Goal: Contribute content

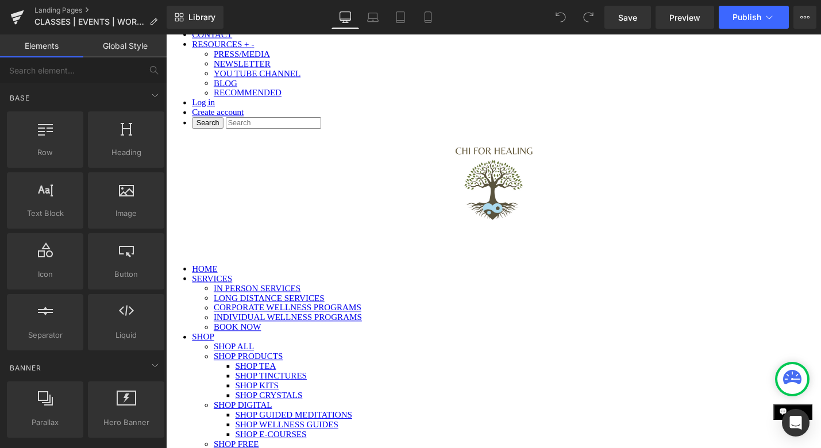
scroll to position [411, 0]
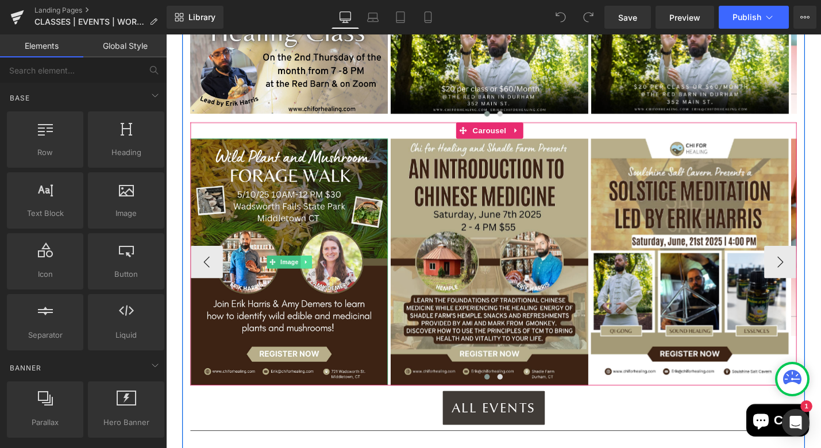
click at [312, 273] on icon at bounding box center [314, 276] width 6 height 7
click at [321, 273] on icon at bounding box center [320, 276] width 6 height 6
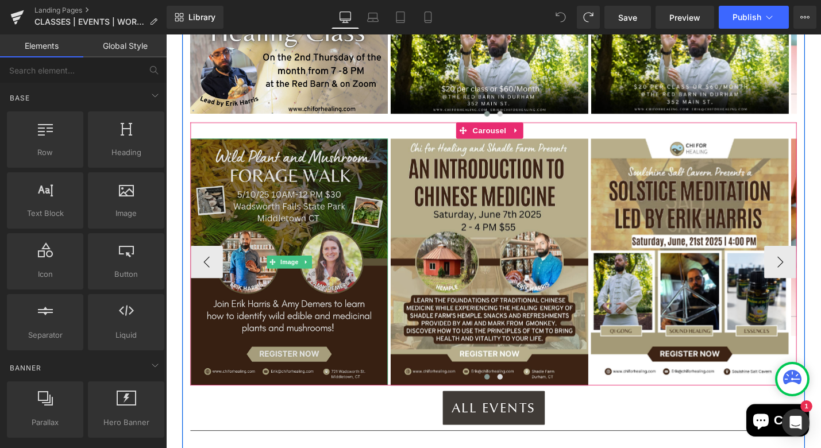
click at [293, 299] on img at bounding box center [297, 276] width 210 height 262
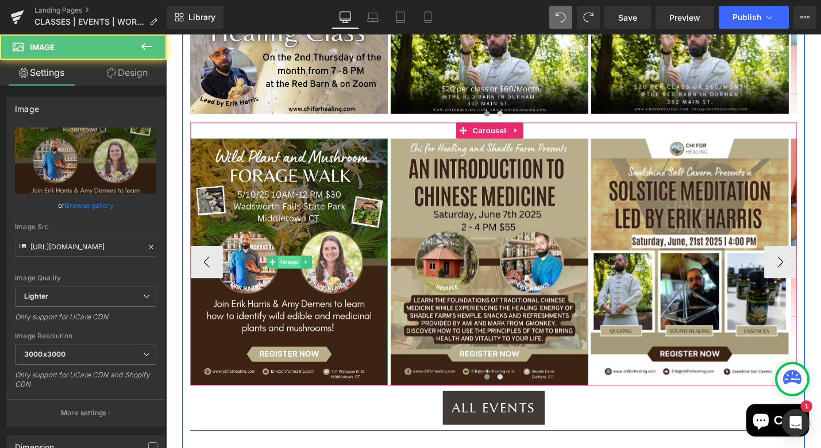
click at [295, 270] on span "Image" at bounding box center [297, 277] width 24 height 14
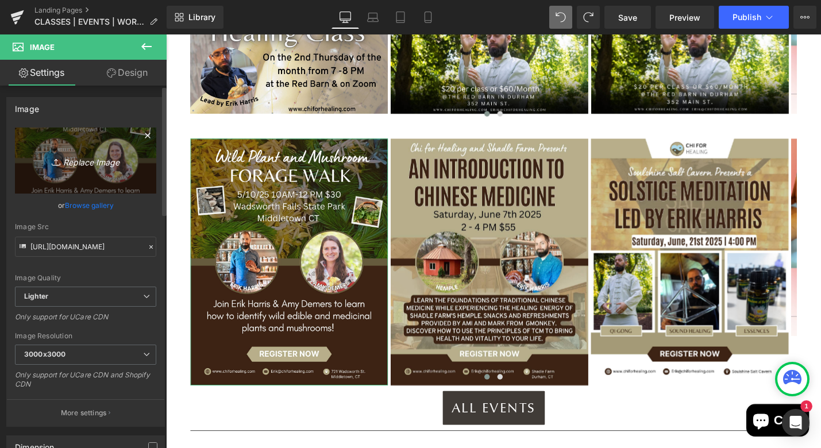
click at [60, 160] on icon "Replace Image" at bounding box center [86, 160] width 92 height 14
type input "C:\fakepath\Forage walk with qigong (1).png"
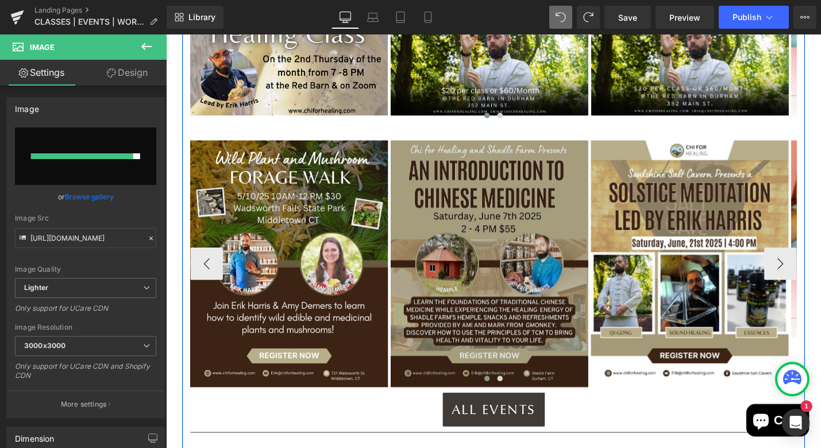
scroll to position [434, 0]
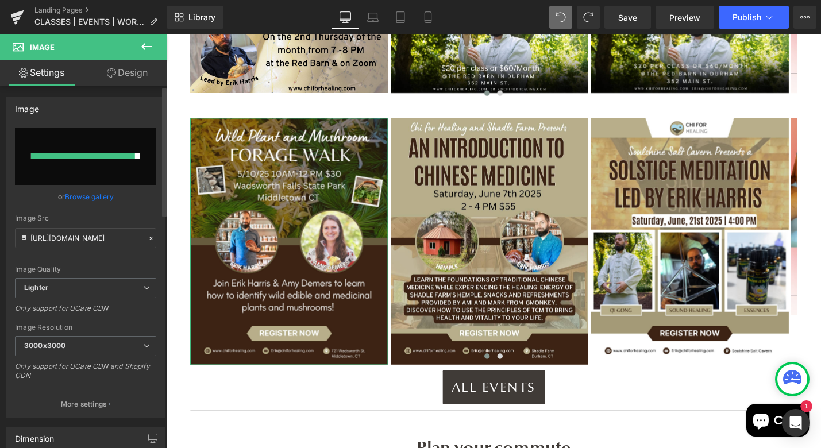
click at [74, 154] on div at bounding box center [83, 156] width 104 height 6
click at [82, 196] on link "Browse gallery" at bounding box center [89, 197] width 49 height 20
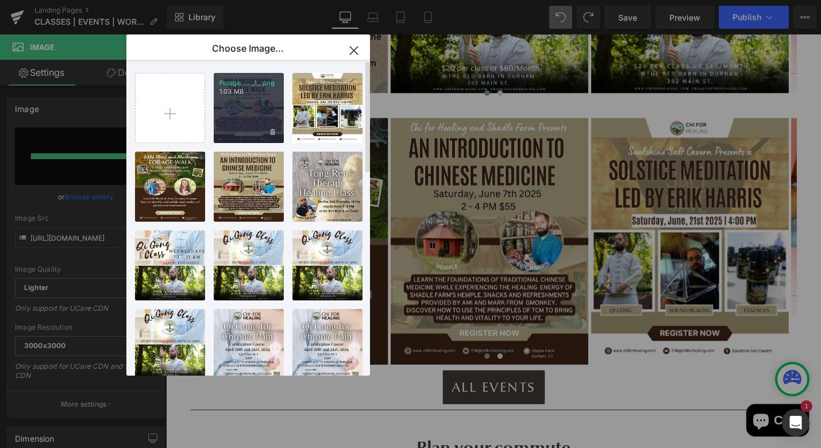
drag, startPoint x: 248, startPoint y: 101, endPoint x: 87, endPoint y: 71, distance: 163.8
click at [248, 101] on div "Forage ... _1_.png 1.03 MB" at bounding box center [249, 108] width 70 height 70
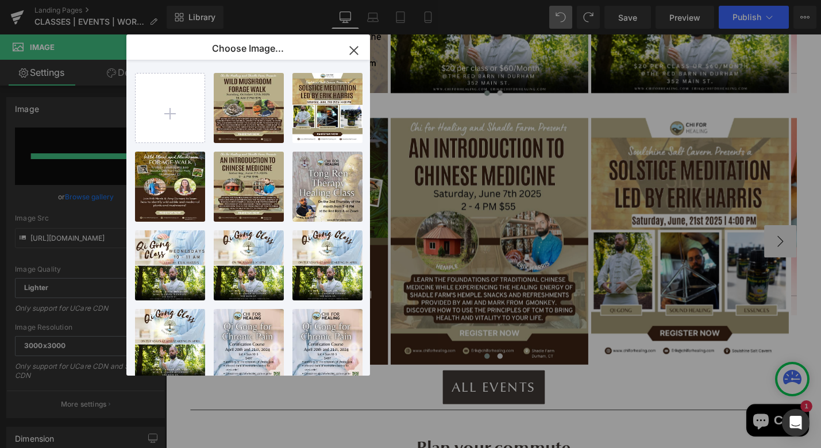
type input "[URL][DOMAIN_NAME]"
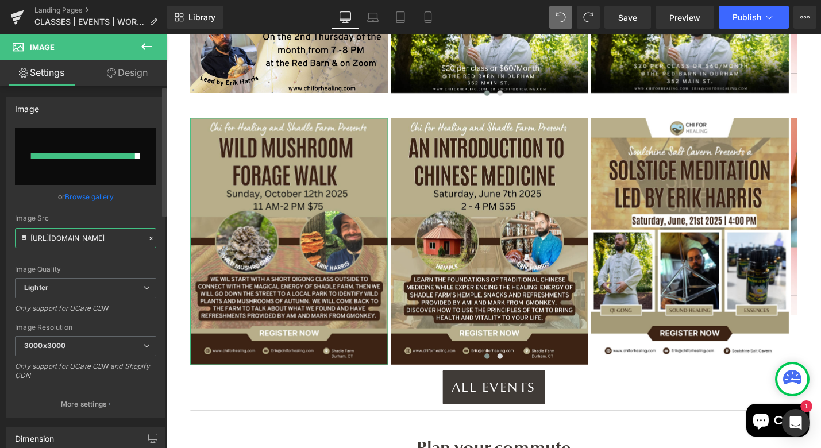
click at [53, 239] on input "[URL][DOMAIN_NAME]" at bounding box center [85, 238] width 141 height 20
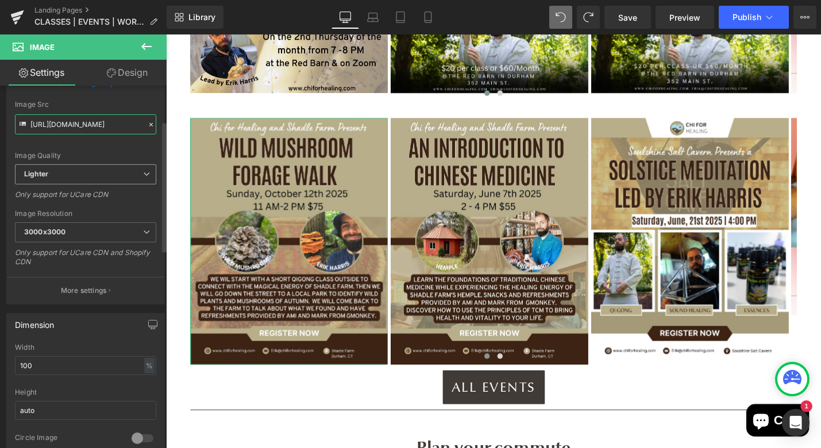
scroll to position [114, 0]
click at [79, 122] on input "[URL][DOMAIN_NAME]" at bounding box center [85, 124] width 141 height 20
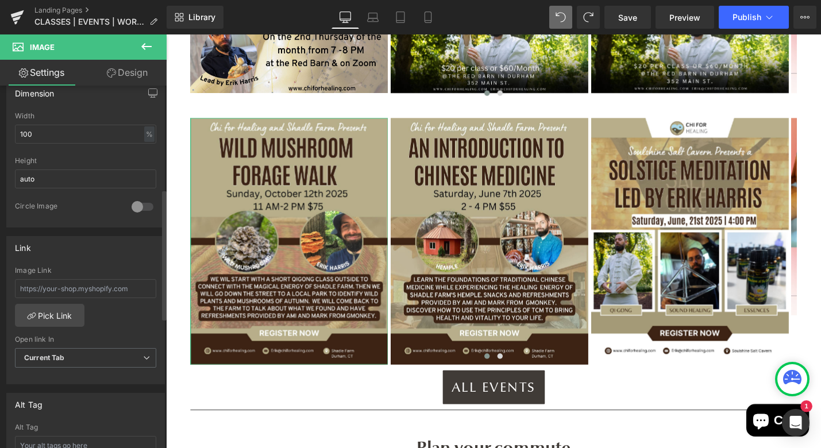
scroll to position [443, 0]
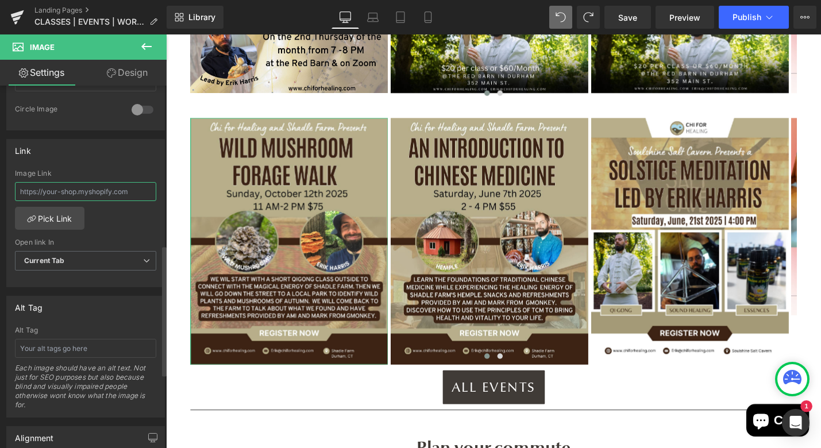
click at [128, 192] on input "text" at bounding box center [85, 191] width 141 height 19
click at [131, 193] on input "text" at bounding box center [85, 191] width 141 height 19
paste input "[URL][DOMAIN_NAME][PERSON_NAME]"
type input "[URL][DOMAIN_NAME][PERSON_NAME]"
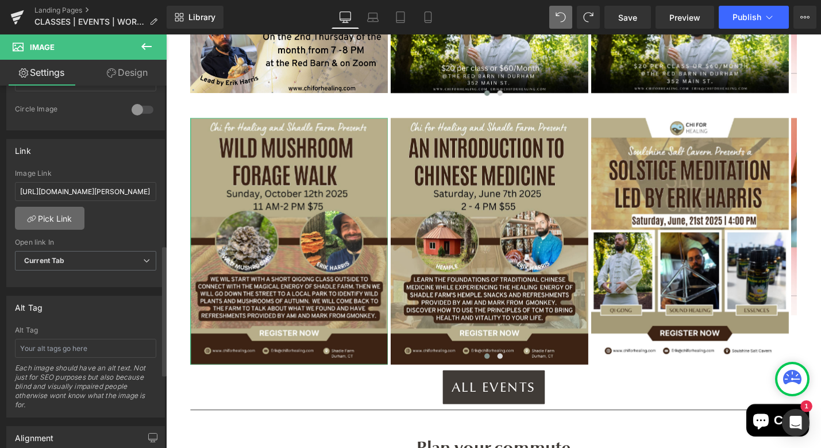
click at [64, 220] on link "Pick Link" at bounding box center [50, 218] width 70 height 23
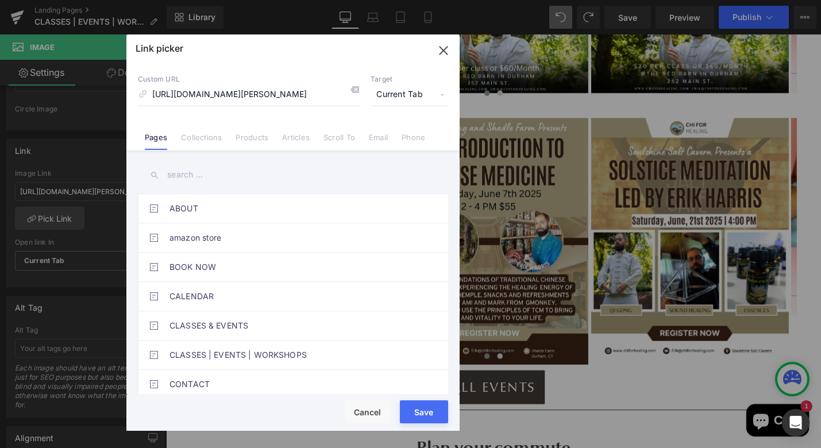
click at [429, 406] on div "Rendering Content" at bounding box center [410, 403] width 71 height 13
drag, startPoint x: 427, startPoint y: 410, endPoint x: 277, endPoint y: 398, distance: 150.4
click at [427, 410] on button "Save" at bounding box center [424, 412] width 48 height 23
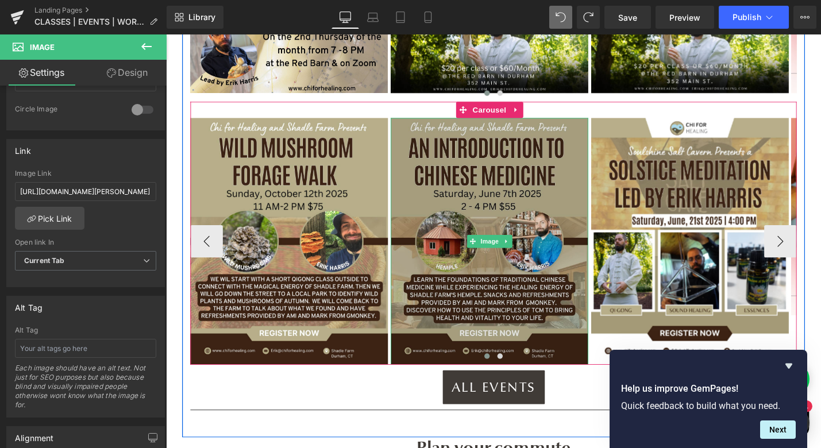
click at [549, 161] on img at bounding box center [510, 254] width 210 height 262
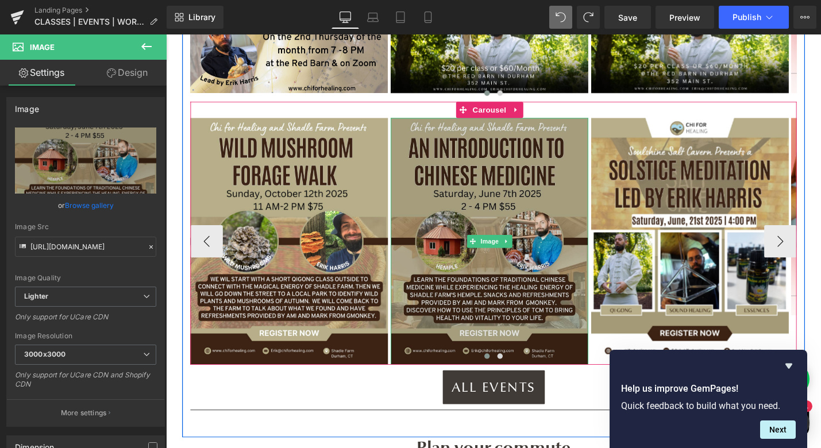
click at [572, 149] on img at bounding box center [510, 254] width 210 height 262
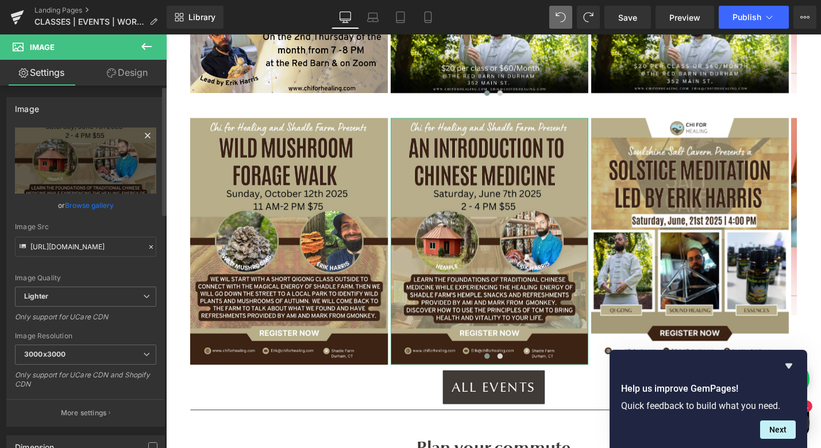
click at [143, 132] on icon at bounding box center [148, 136] width 14 height 14
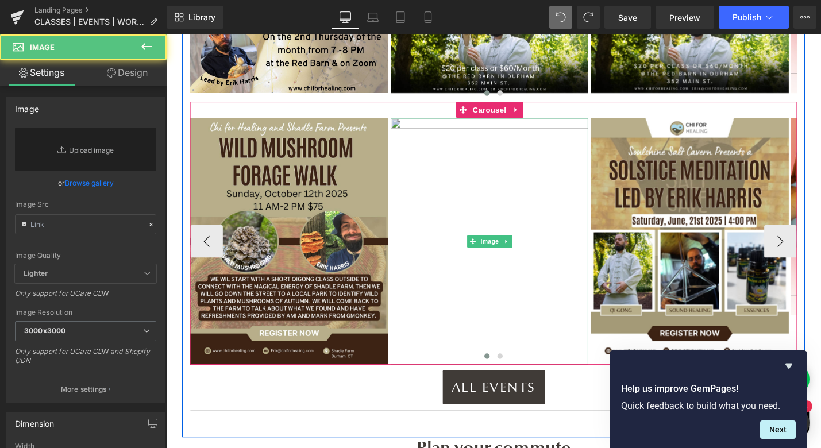
click at [576, 174] on img at bounding box center [510, 254] width 210 height 262
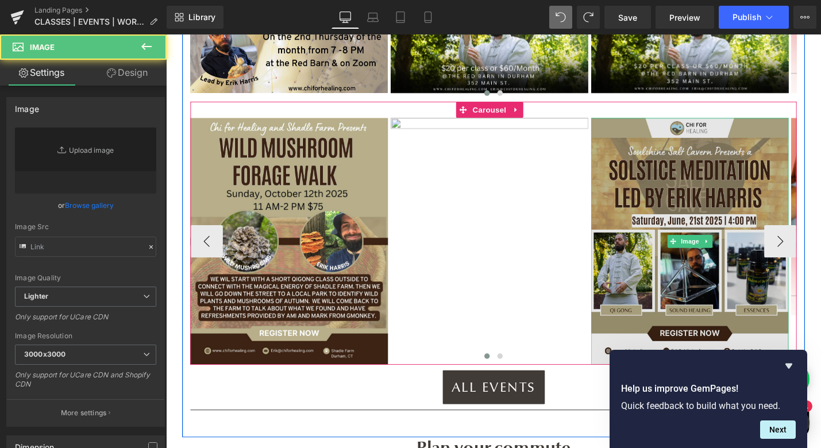
type input "[URL][DOMAIN_NAME]"
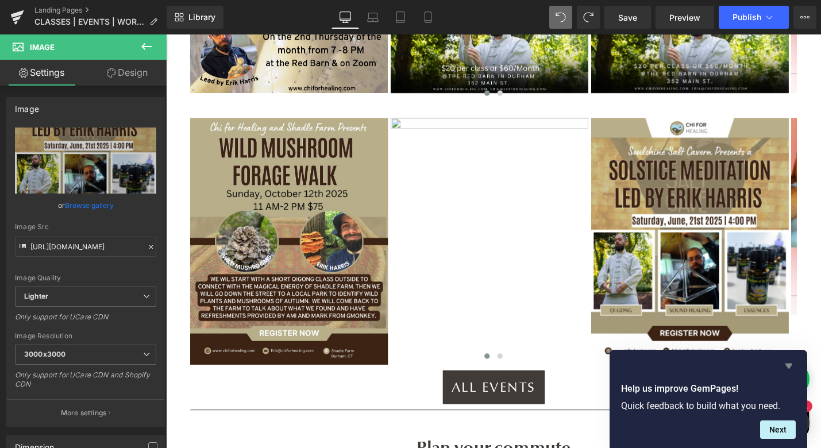
click at [791, 366] on icon "Hide survey" at bounding box center [789, 366] width 7 height 5
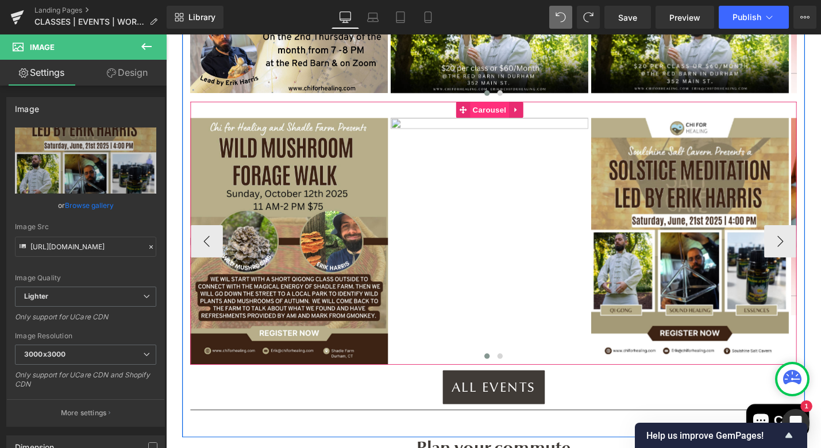
click at [513, 106] on span "Carousel" at bounding box center [508, 114] width 41 height 17
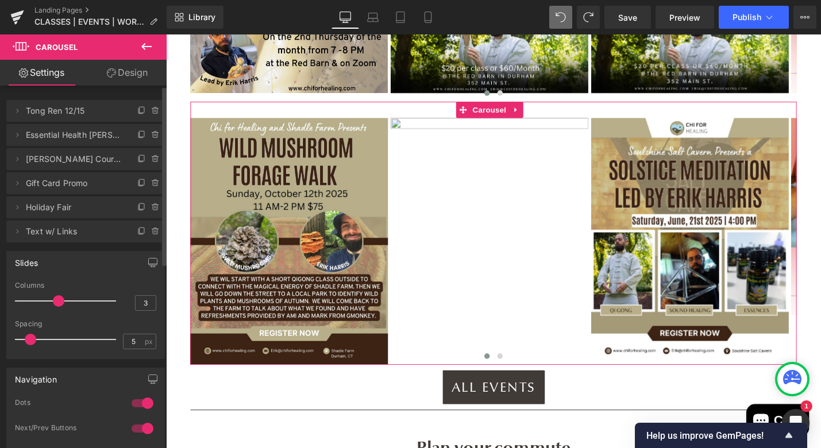
drag, startPoint x: 17, startPoint y: 229, endPoint x: 16, endPoint y: 215, distance: 13.8
click at [16, 98] on ul "Delete Cancel Tong Ren 12/15 [PERSON_NAME] 12/15 Name [PERSON_NAME] 12/15 Delet…" at bounding box center [85, 98] width 159 height 0
click at [20, 228] on icon at bounding box center [17, 231] width 9 height 9
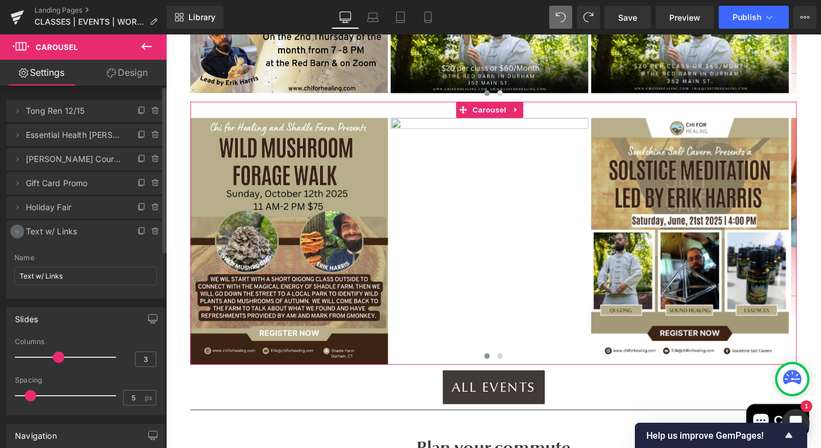
click at [19, 229] on icon at bounding box center [17, 231] width 9 height 9
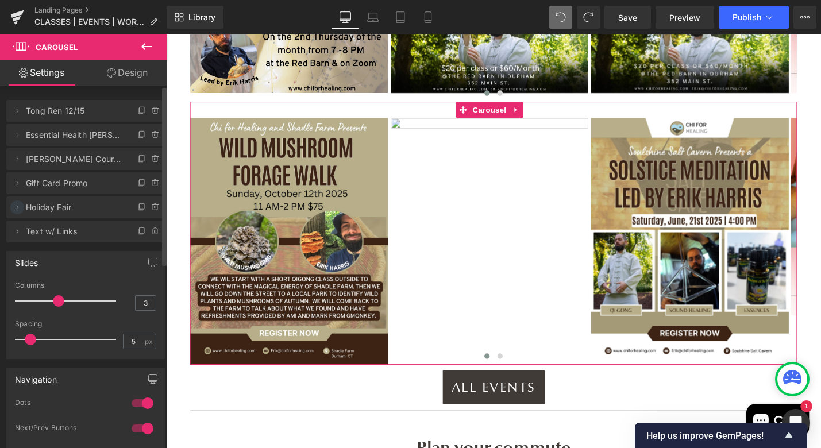
click at [20, 205] on icon at bounding box center [17, 207] width 9 height 9
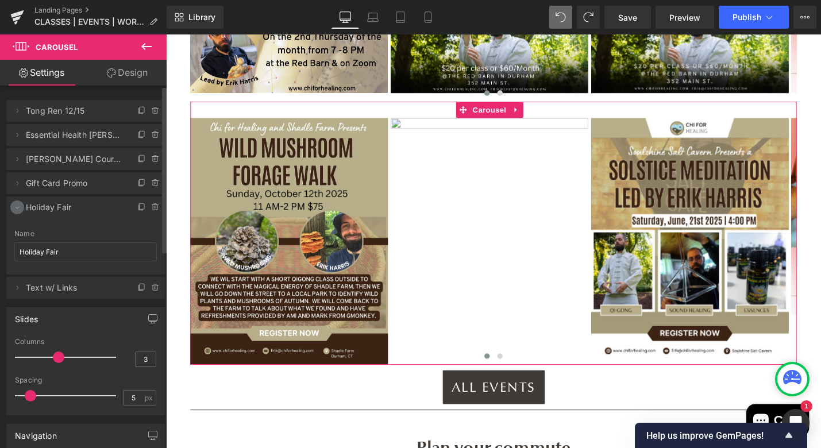
click at [20, 205] on icon at bounding box center [17, 207] width 9 height 9
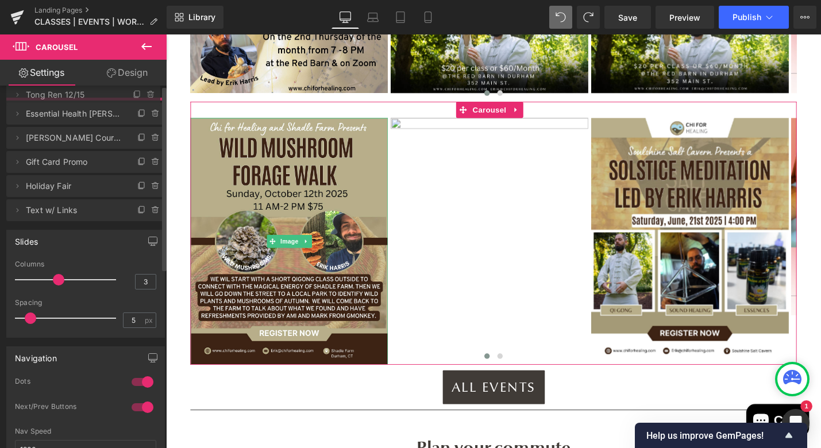
drag, startPoint x: 53, startPoint y: 111, endPoint x: 56, endPoint y: 95, distance: 16.5
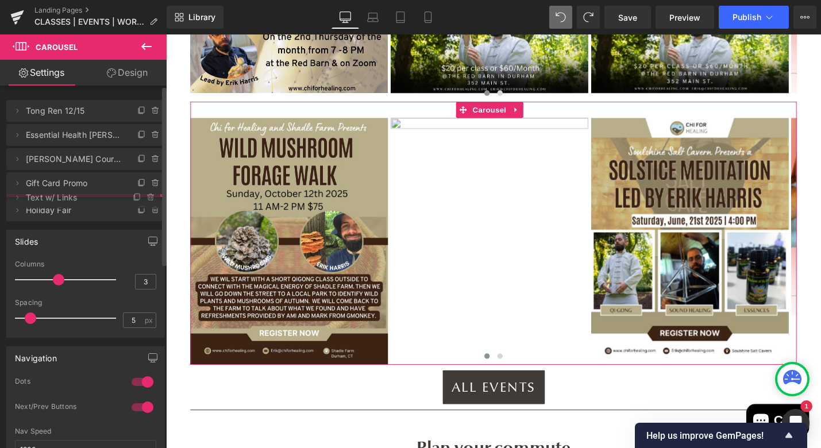
drag, startPoint x: 41, startPoint y: 233, endPoint x: 38, endPoint y: 199, distance: 34.1
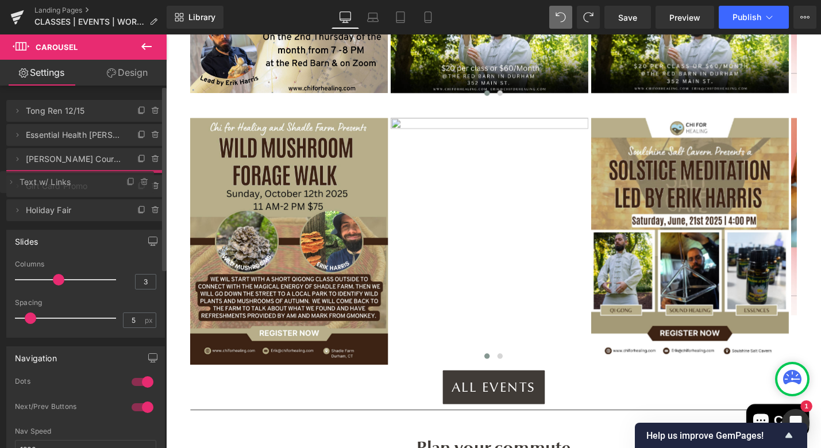
drag, startPoint x: 37, startPoint y: 205, endPoint x: 41, endPoint y: 179, distance: 25.6
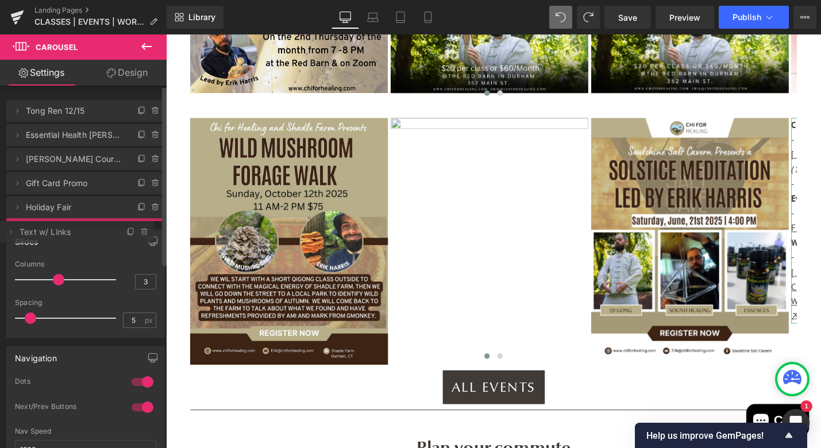
drag, startPoint x: 40, startPoint y: 181, endPoint x: 40, endPoint y: 230, distance: 48.8
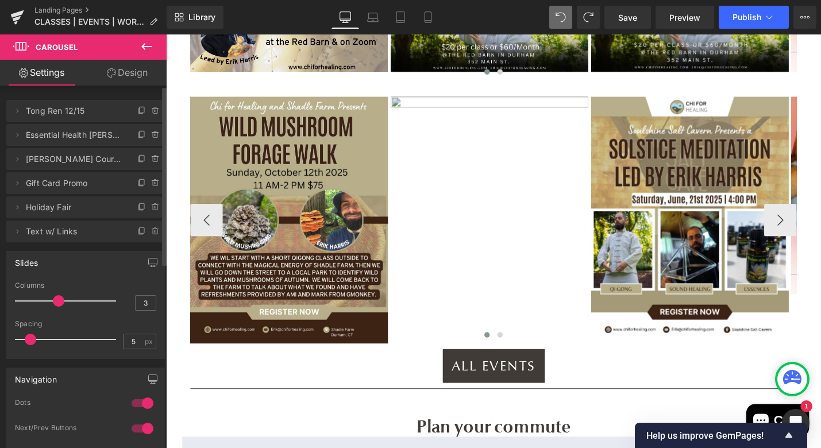
scroll to position [453, 0]
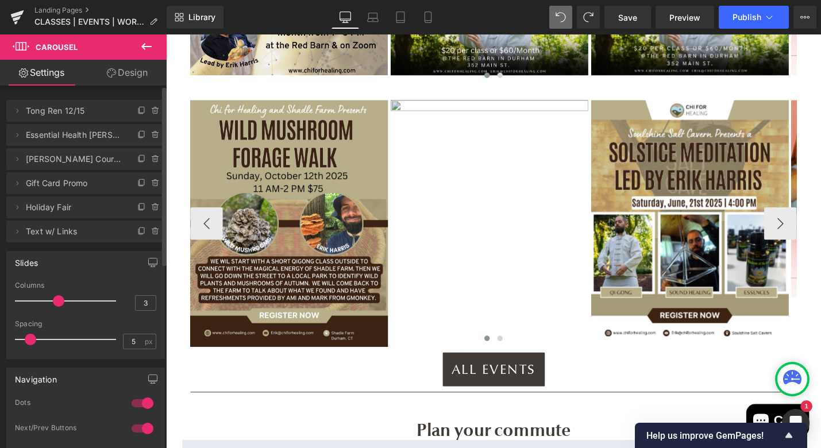
click at [526, 240] on img at bounding box center [510, 235] width 210 height 262
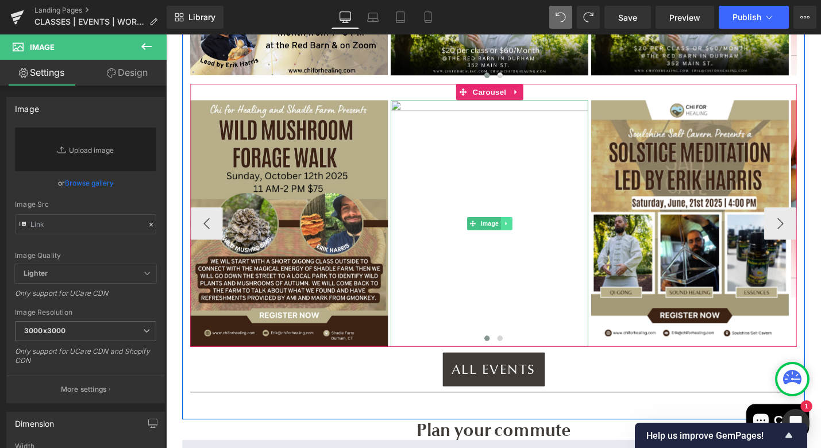
click at [526, 233] on icon at bounding box center [527, 235] width 2 height 4
click at [535, 232] on icon at bounding box center [533, 235] width 6 height 6
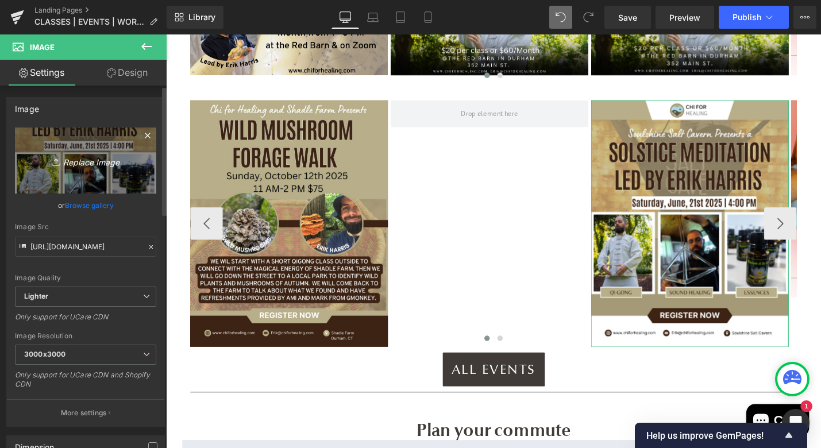
click at [58, 161] on icon at bounding box center [57, 161] width 11 height 11
type input "C:\fakepath\Spring Equinox Meditation (1).png"
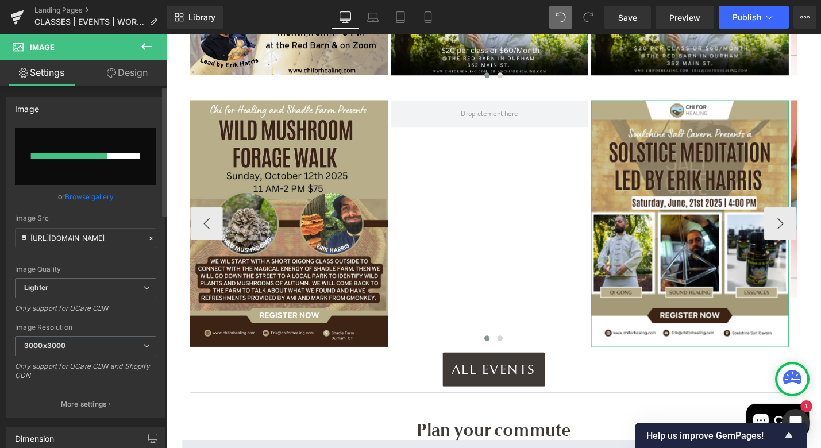
click at [87, 195] on link "Browse gallery" at bounding box center [89, 197] width 49 height 20
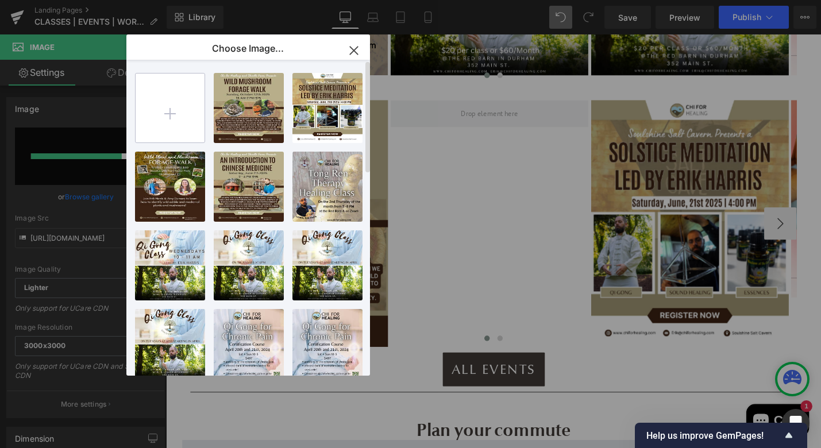
click at [173, 117] on input "file" at bounding box center [170, 108] width 69 height 69
type input "C:\fakepath\Spring Equinox Meditation (2).png"
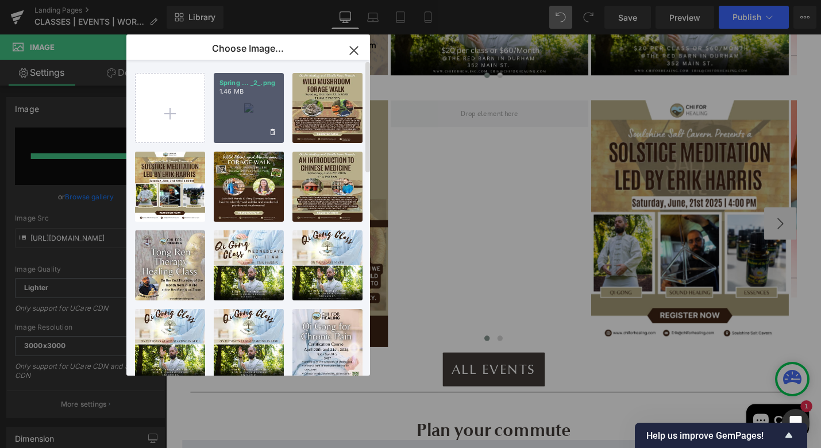
click at [259, 114] on div "Spring ... _2_.png 1.46 MB" at bounding box center [249, 108] width 70 height 70
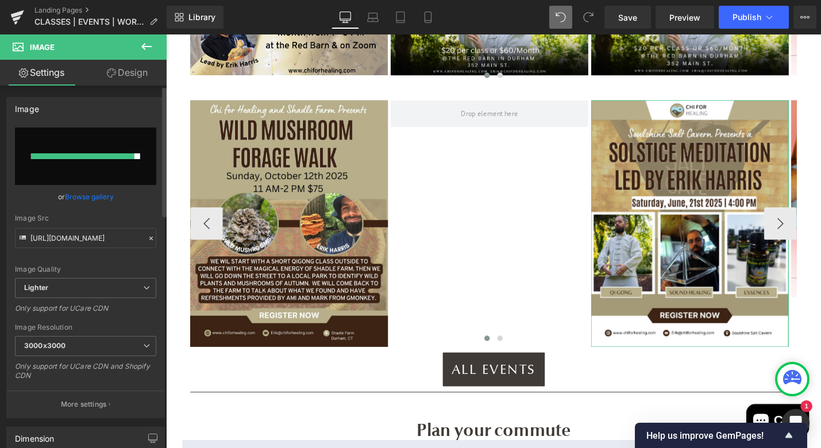
click at [78, 198] on link "Browse gallery" at bounding box center [89, 197] width 49 height 20
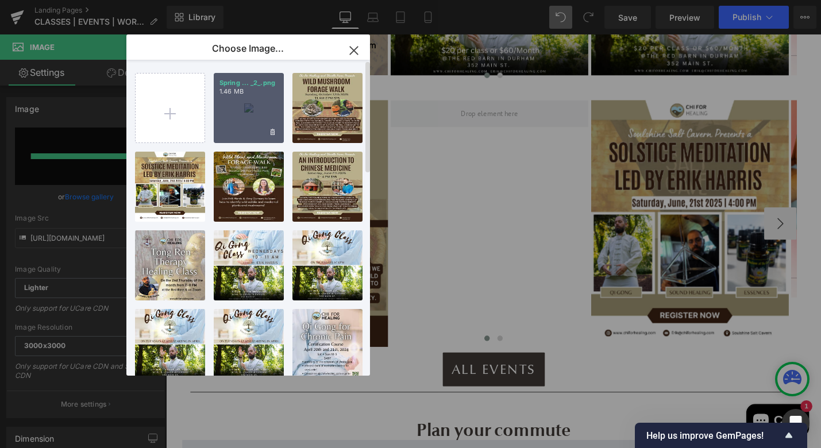
click at [252, 109] on div "Spring ... _2_.png 1.46 MB" at bounding box center [249, 108] width 70 height 70
type input "[URL][DOMAIN_NAME]"
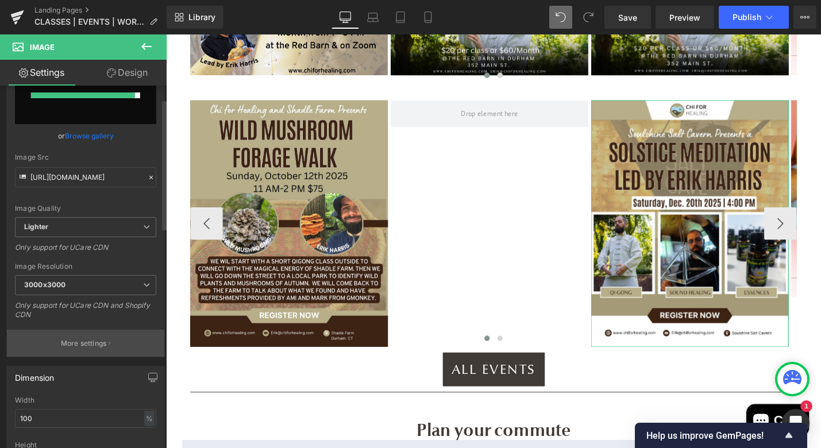
scroll to position [100, 0]
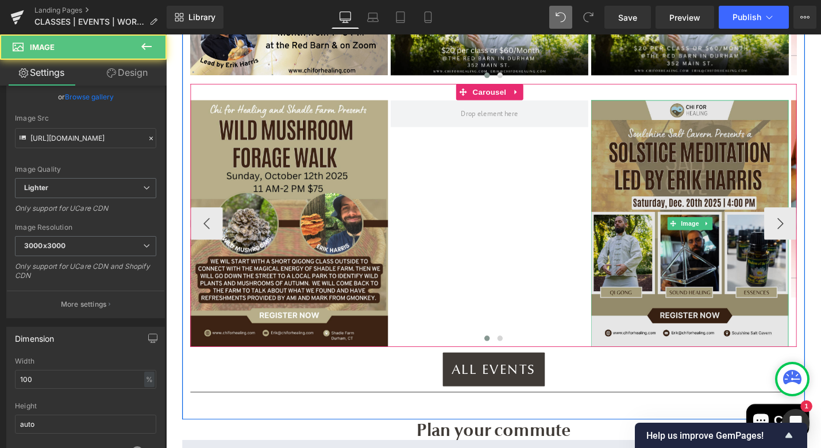
click at [675, 202] on img at bounding box center [722, 235] width 210 height 262
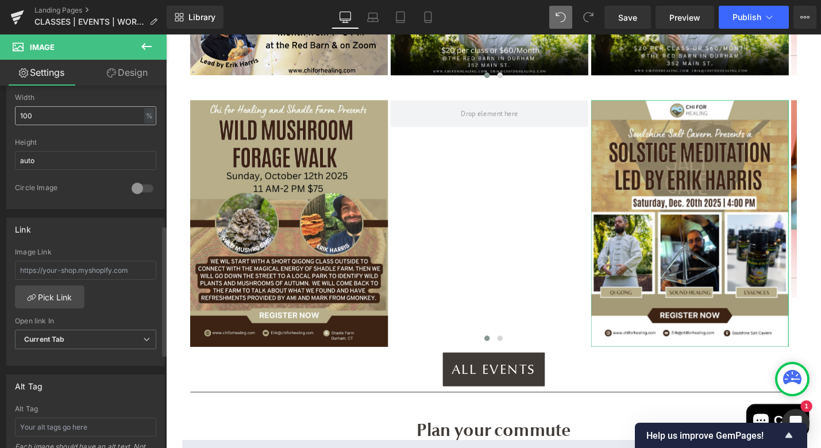
scroll to position [389, 0]
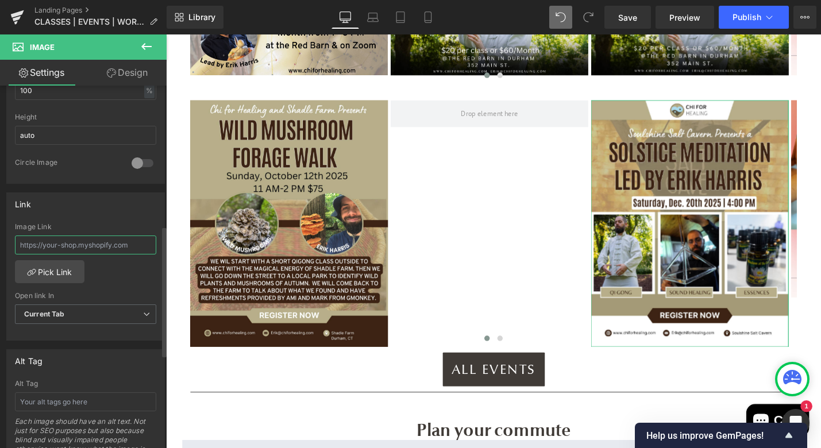
click at [32, 249] on input "text" at bounding box center [85, 245] width 141 height 19
paste input "[URL][DOMAIN_NAME]"
type input "[URL][DOMAIN_NAME]"
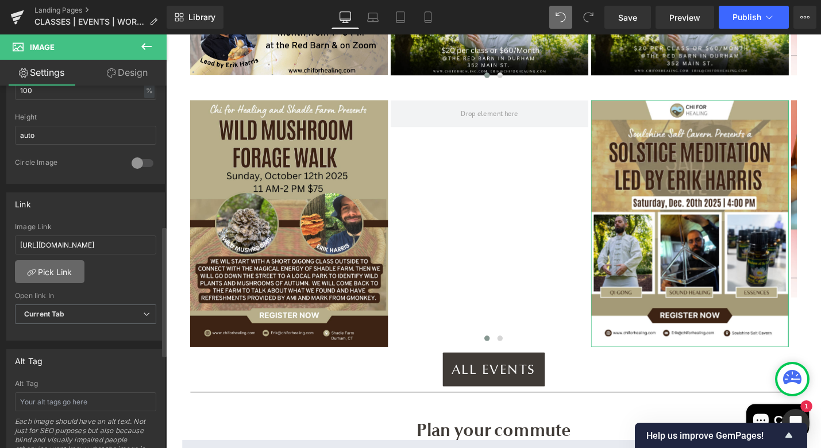
click at [40, 270] on link "Pick Link" at bounding box center [50, 271] width 70 height 23
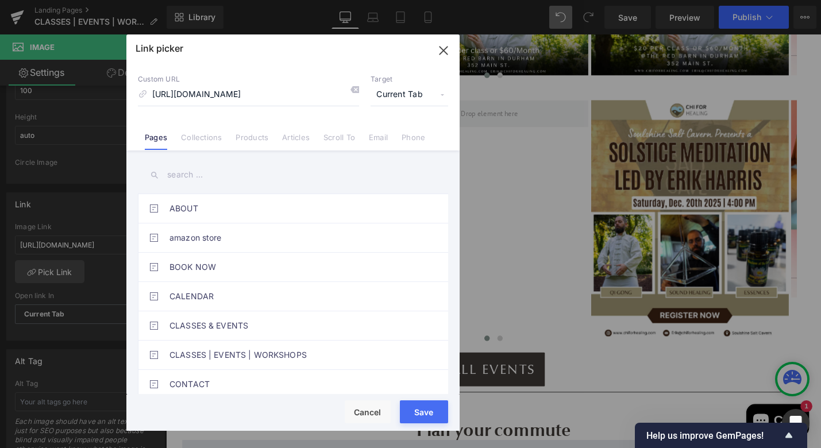
click at [421, 412] on button "Save" at bounding box center [424, 412] width 48 height 23
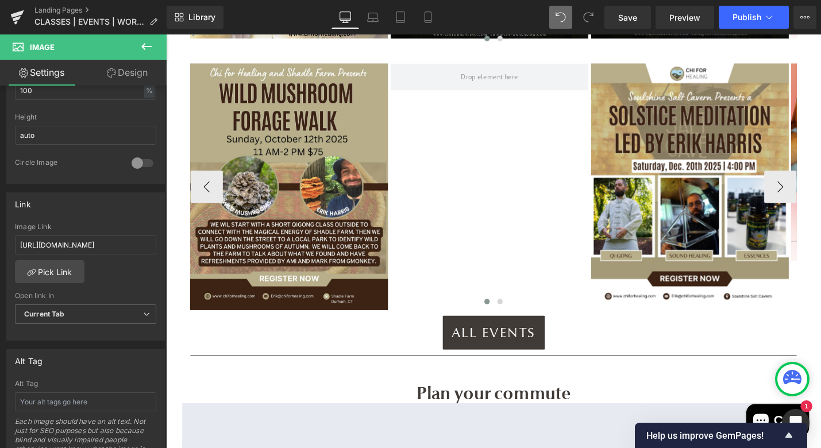
scroll to position [493, 0]
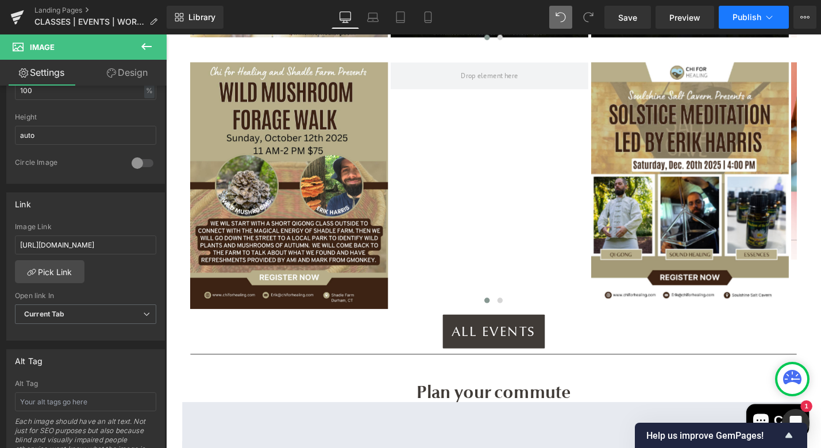
click at [741, 16] on span "Publish" at bounding box center [747, 17] width 29 height 9
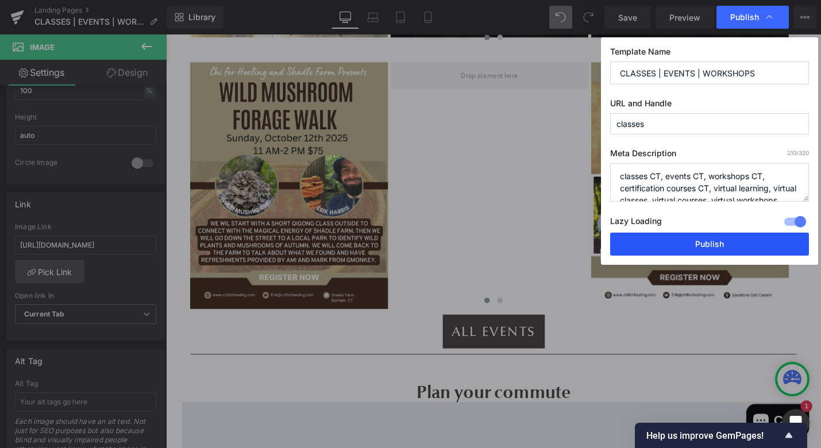
click at [680, 246] on button "Publish" at bounding box center [709, 244] width 199 height 23
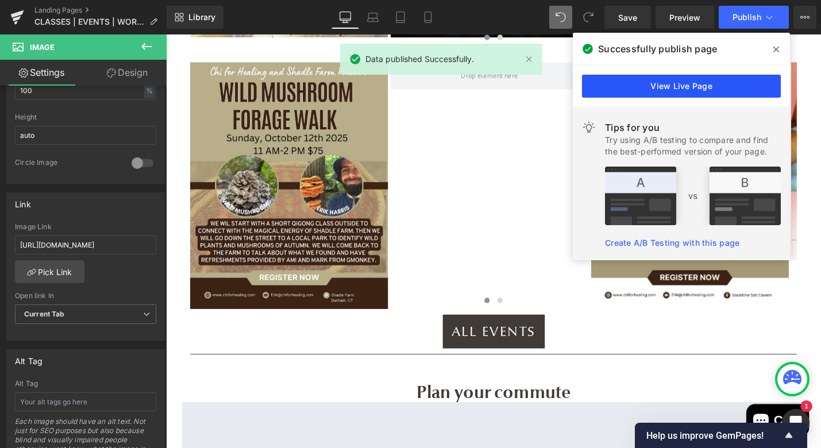
click at [611, 91] on link "View Live Page" at bounding box center [681, 86] width 199 height 23
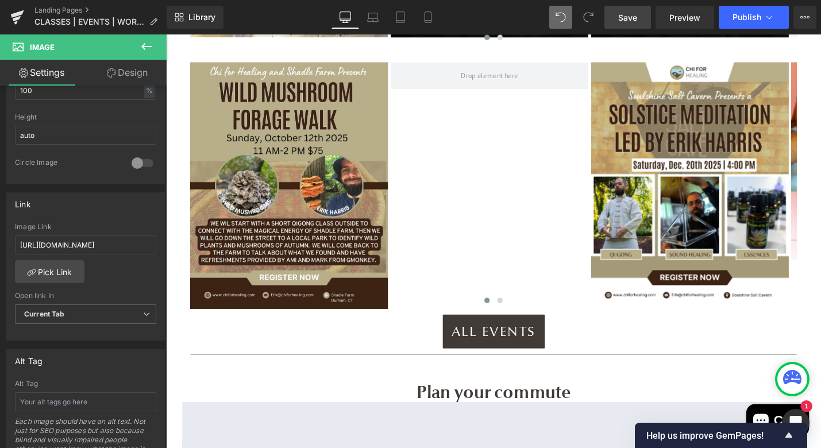
click at [626, 21] on span "Save" at bounding box center [627, 17] width 19 height 12
